Goal: Obtain resource: Download file/media

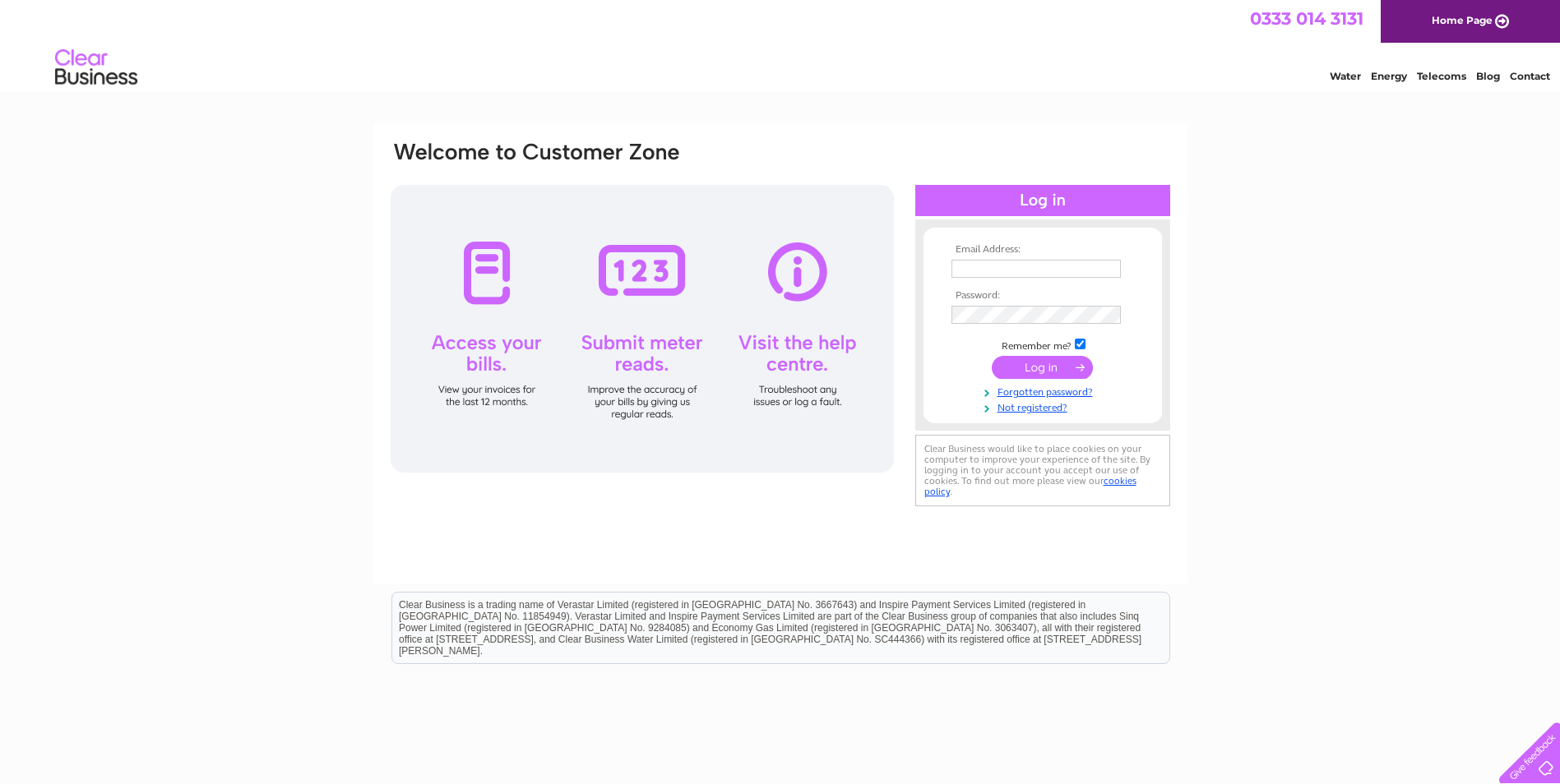
type input "[PERSON_NAME][EMAIL_ADDRESS][DOMAIN_NAME]"
click at [1071, 368] on input "submit" at bounding box center [1042, 367] width 101 height 23
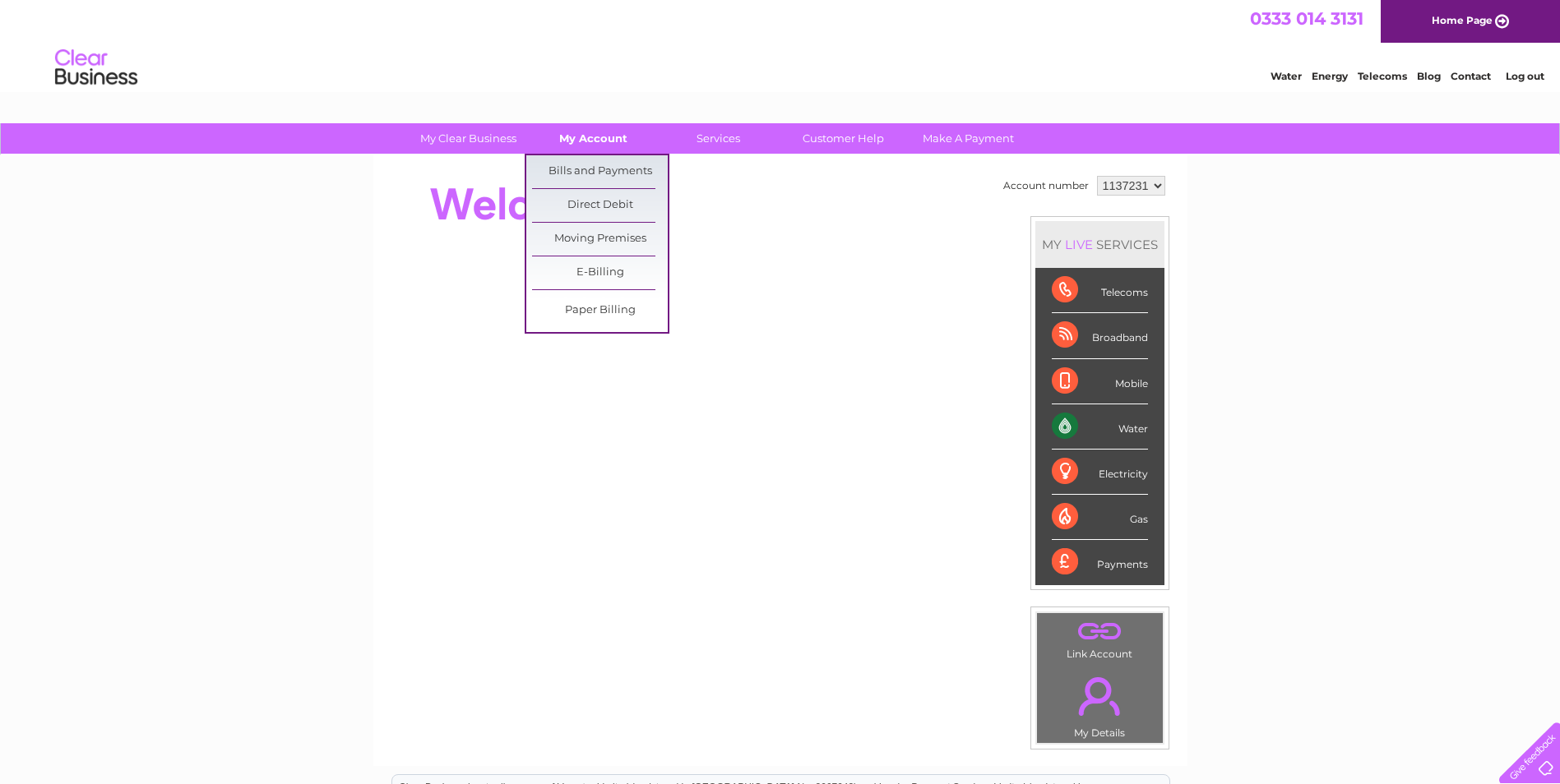
click at [600, 144] on link "My Account" at bounding box center [593, 138] width 136 height 30
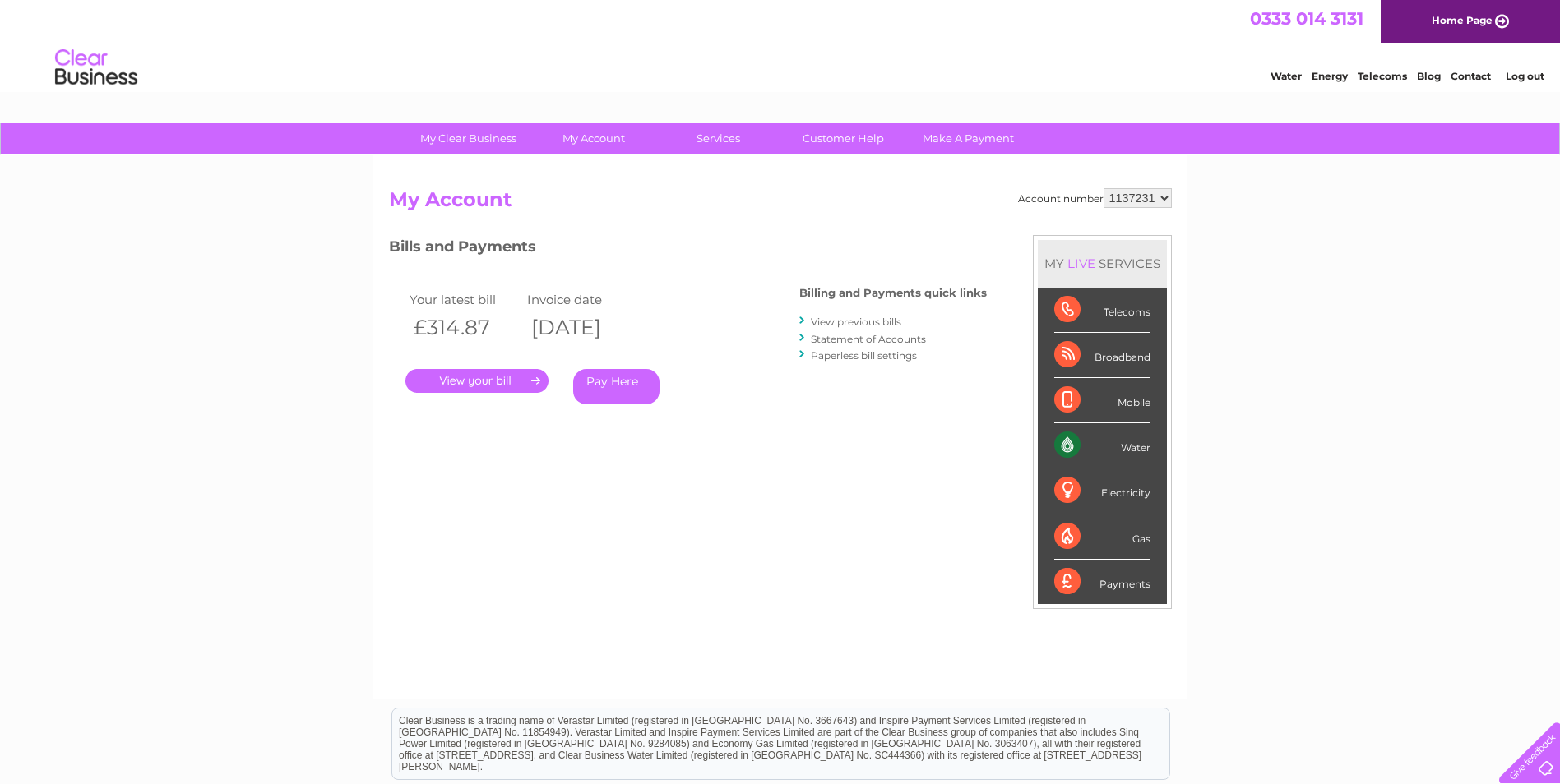
click at [510, 381] on link "." at bounding box center [476, 382] width 143 height 24
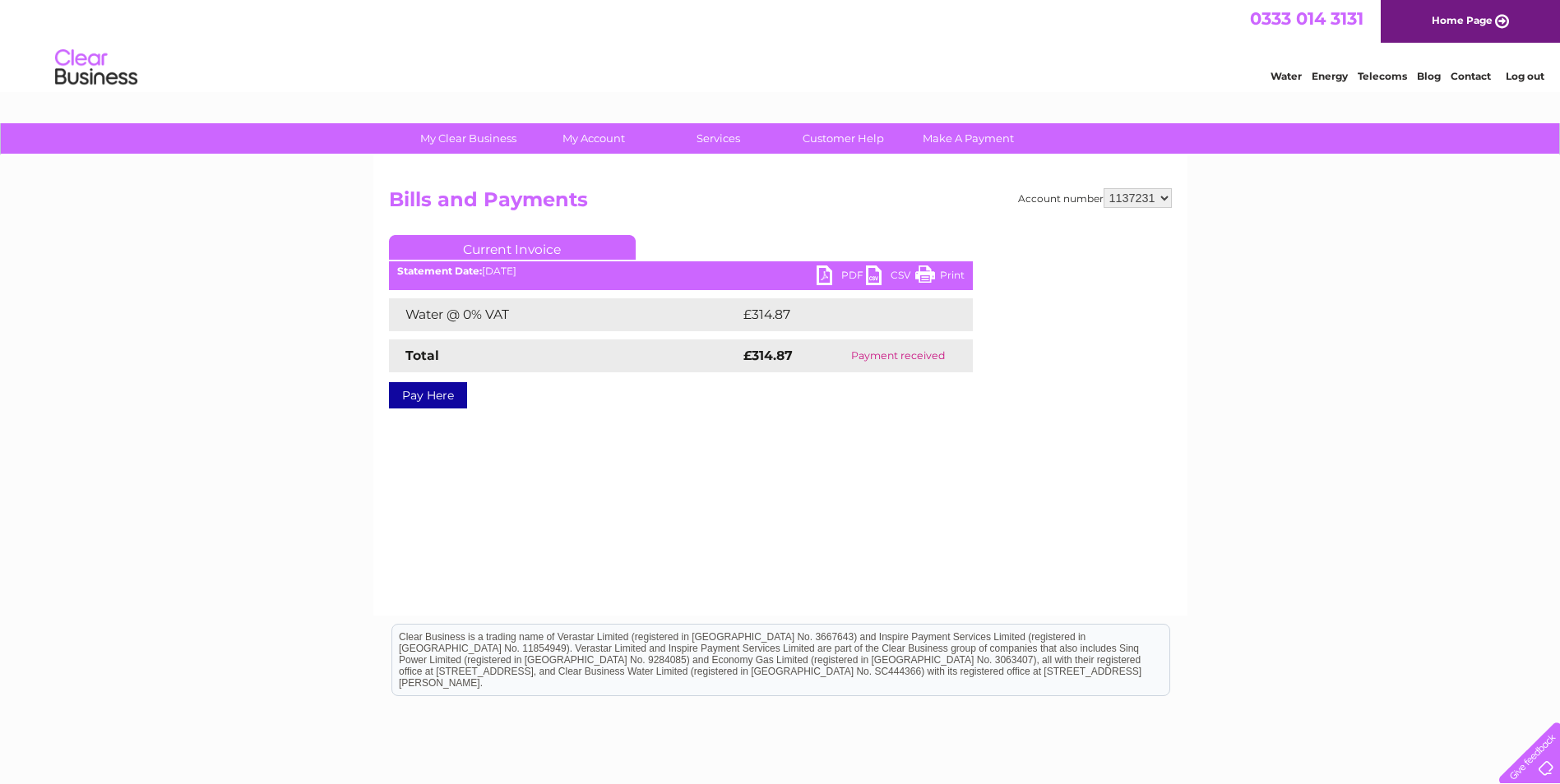
click at [821, 279] on link "PDF" at bounding box center [841, 278] width 49 height 24
click at [1156, 195] on select "1137231 1140811" at bounding box center [1138, 198] width 68 height 20
select select "1140811"
click at [1105, 189] on select "1137231 1140811" at bounding box center [1138, 198] width 68 height 20
click at [818, 279] on link "PDF" at bounding box center [841, 278] width 49 height 24
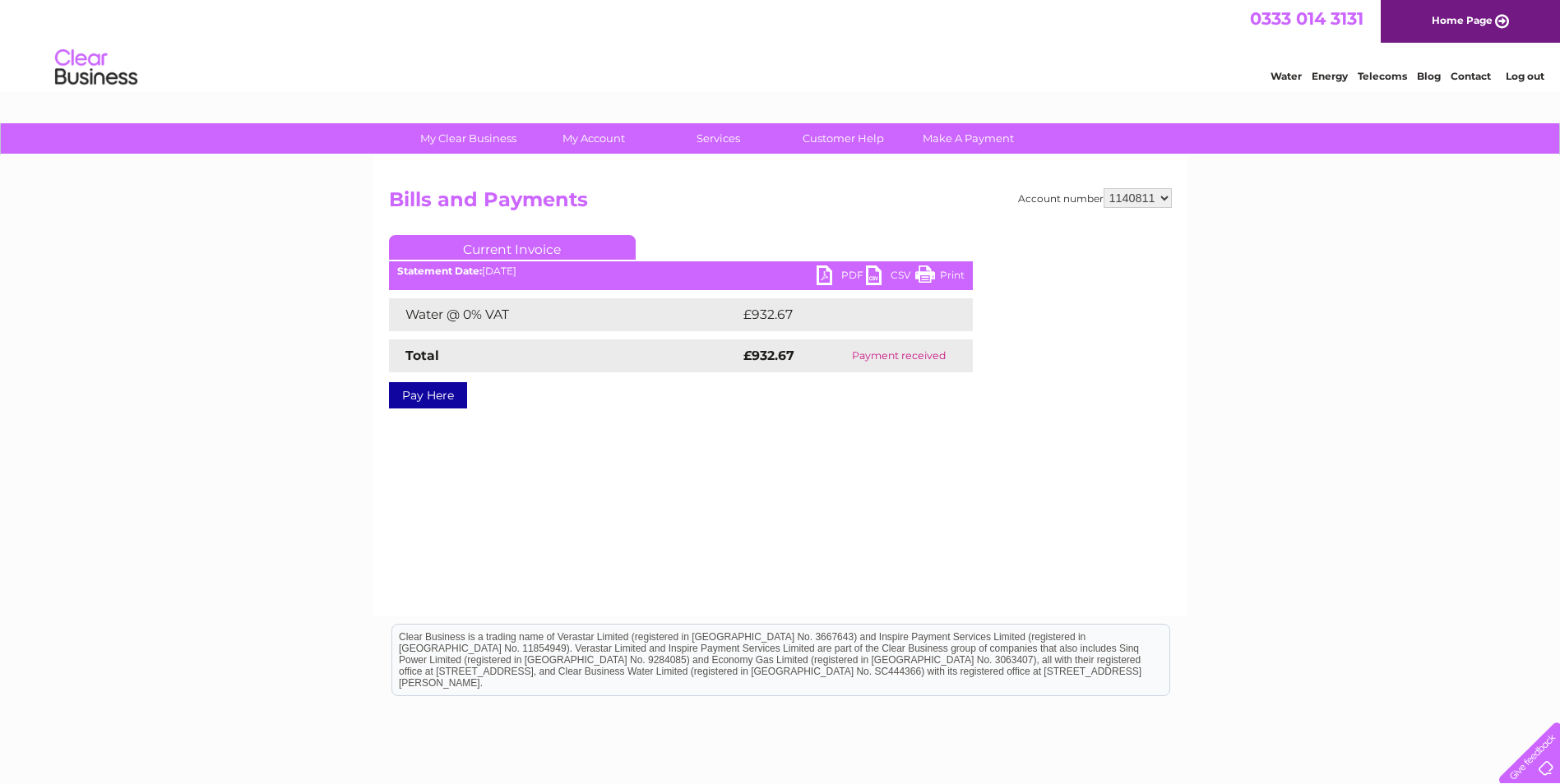
click at [1164, 193] on select "1137231 1140811" at bounding box center [1138, 198] width 68 height 20
select select "1137231"
click at [1105, 189] on select "1137231 1140811" at bounding box center [1138, 198] width 68 height 20
click at [824, 278] on link "PDF" at bounding box center [841, 278] width 49 height 24
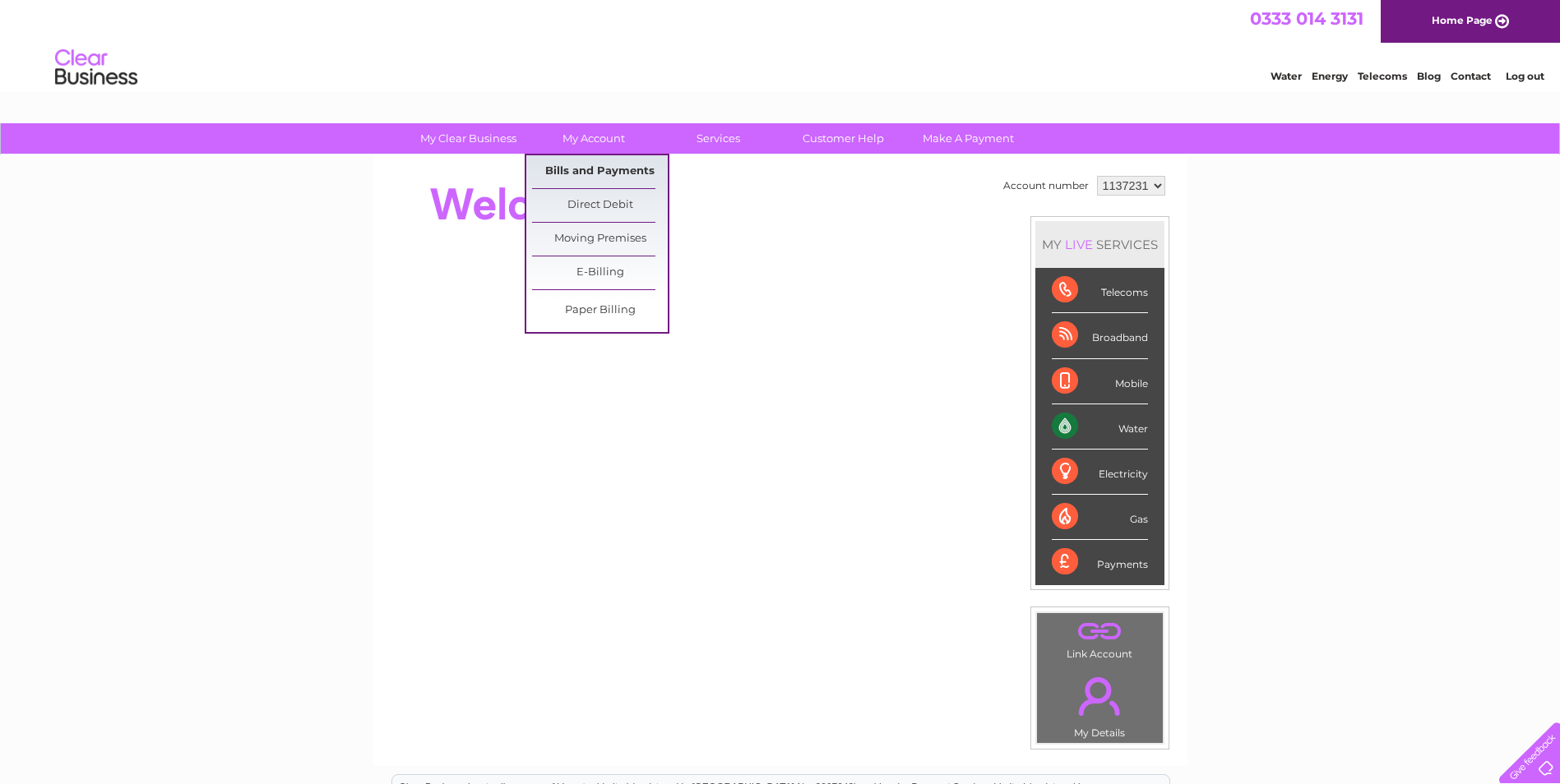
click at [606, 165] on link "Bills and Payments" at bounding box center [600, 172] width 136 height 33
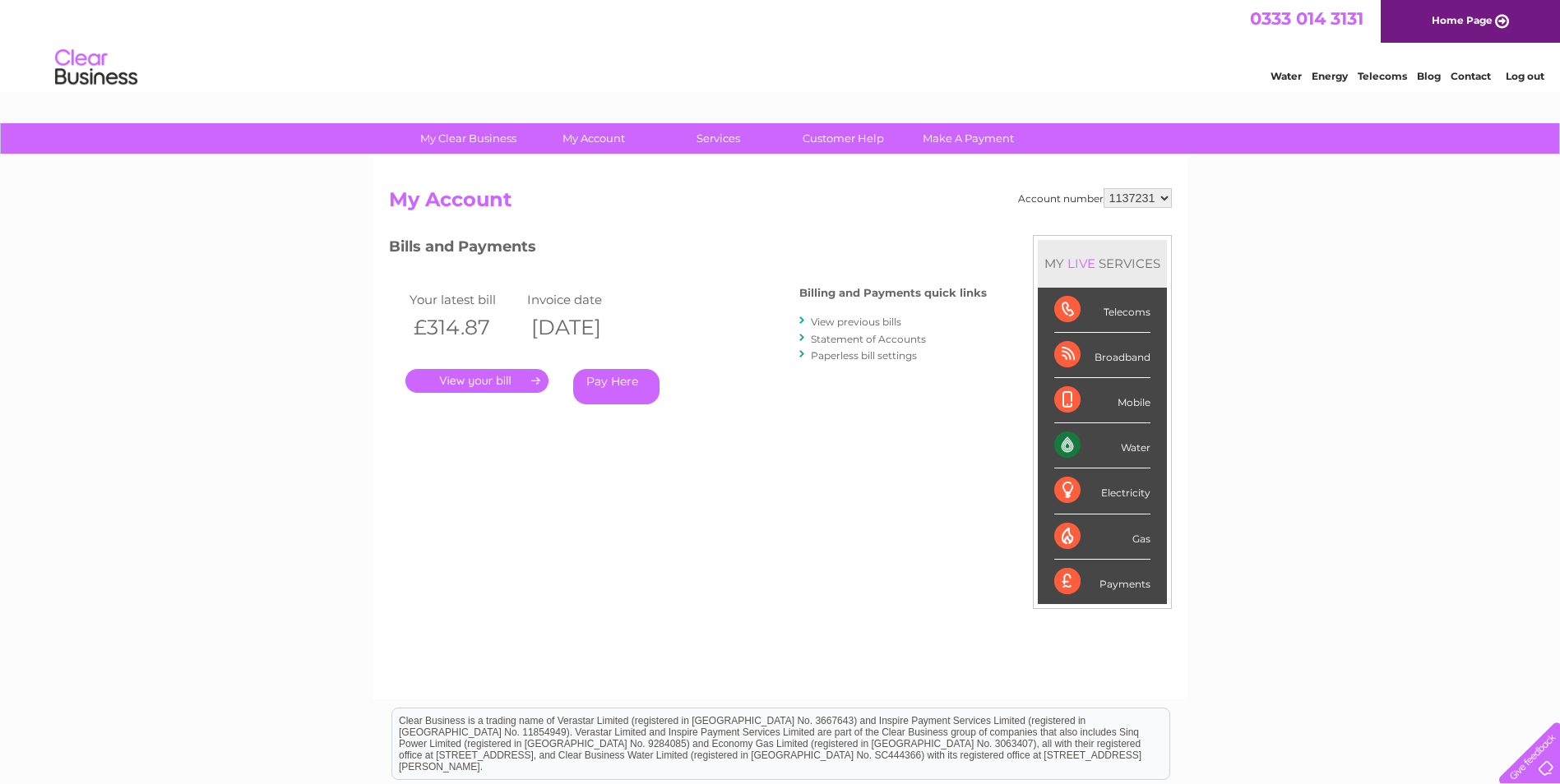
click at [510, 378] on link "." at bounding box center [476, 382] width 143 height 24
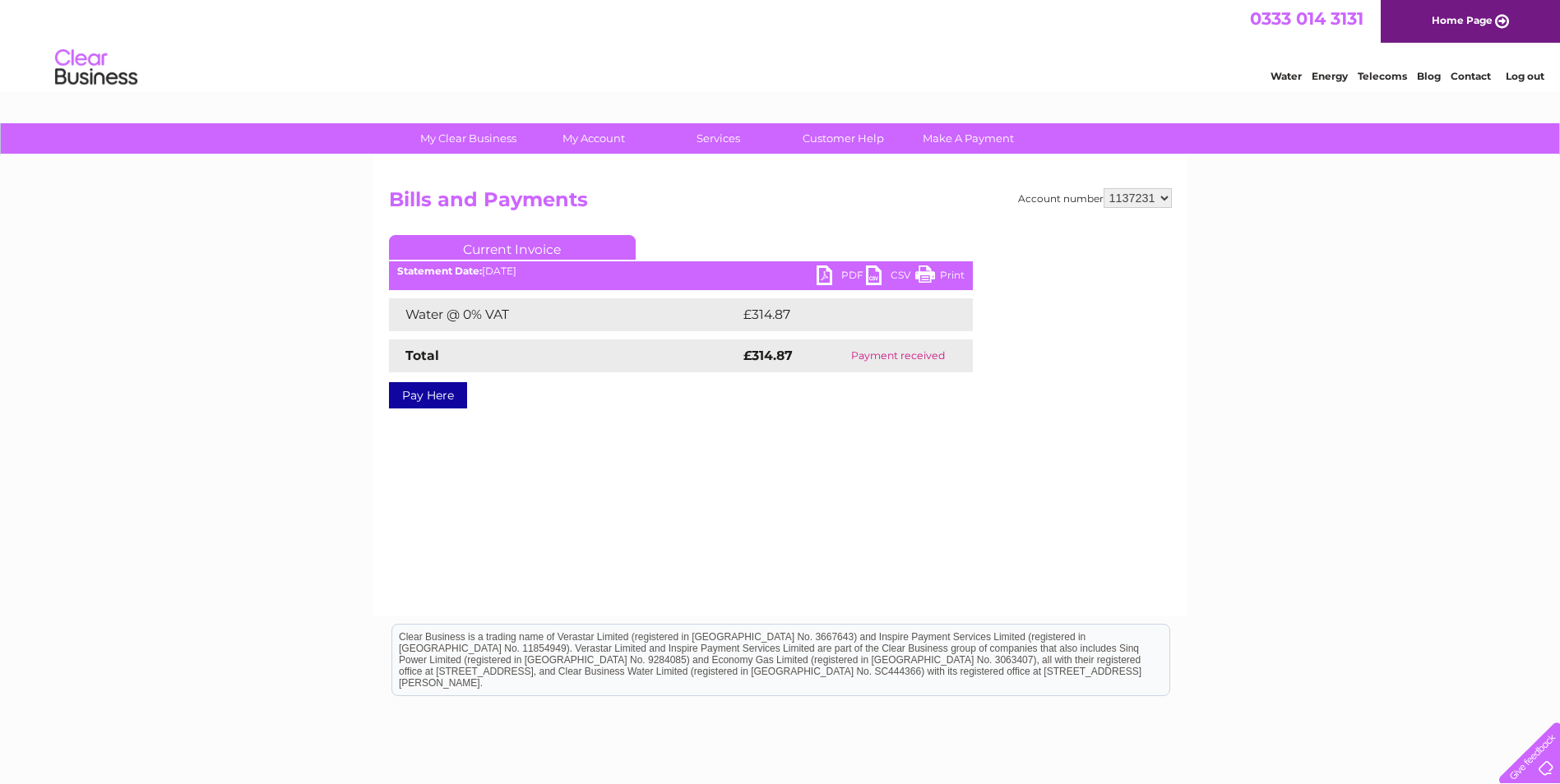
click at [837, 272] on link "PDF" at bounding box center [841, 278] width 49 height 24
click at [826, 277] on link "PDF" at bounding box center [841, 278] width 49 height 24
click at [1162, 202] on select "1137231 1140811" at bounding box center [1138, 198] width 68 height 20
select select "1140811"
click at [1105, 189] on select "1137231 1140811" at bounding box center [1138, 198] width 68 height 20
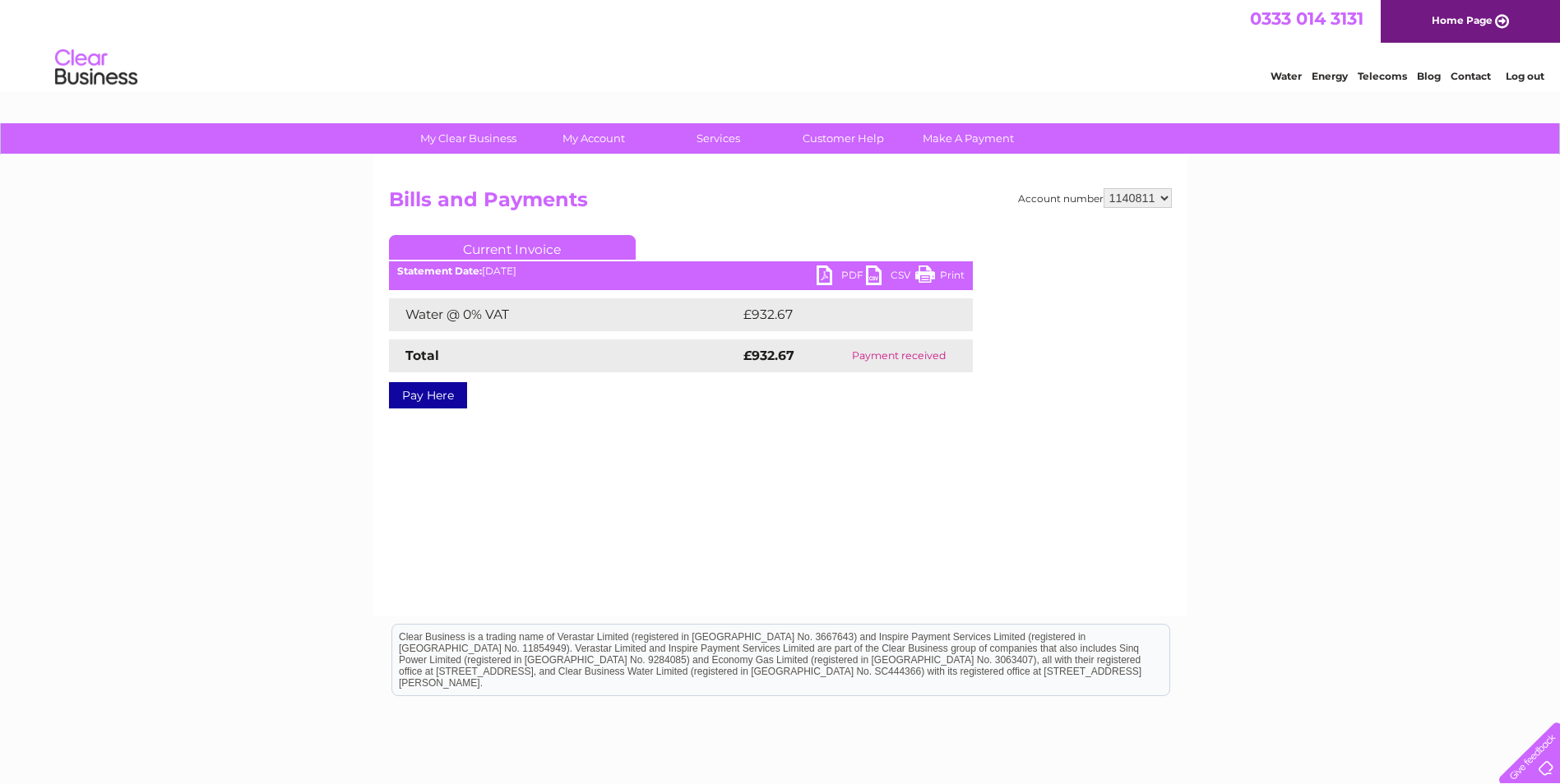
click at [832, 279] on link "PDF" at bounding box center [841, 278] width 49 height 24
